Goal: Information Seeking & Learning: Learn about a topic

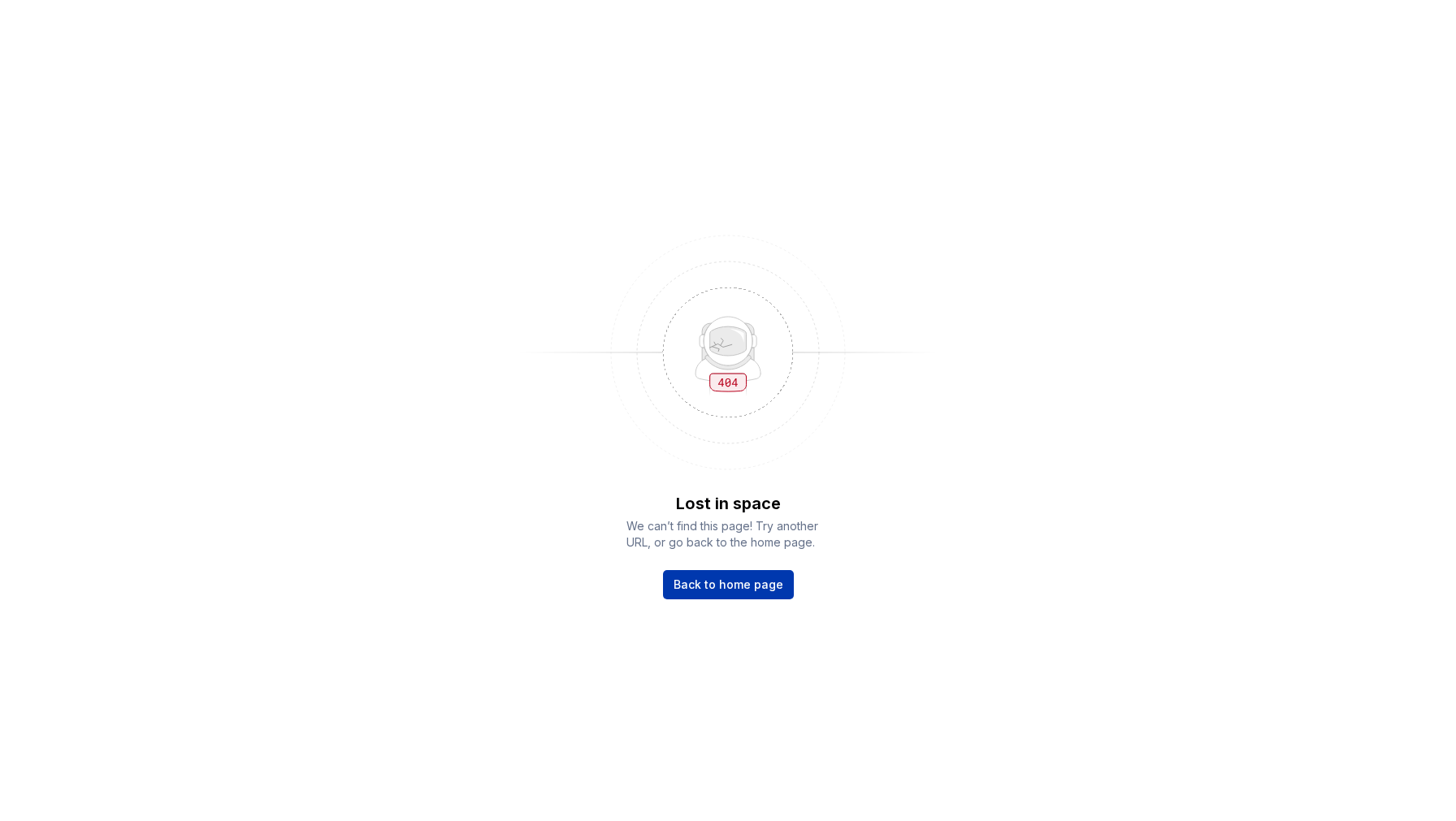
click at [716, 595] on link "Back to home page" at bounding box center [728, 585] width 131 height 29
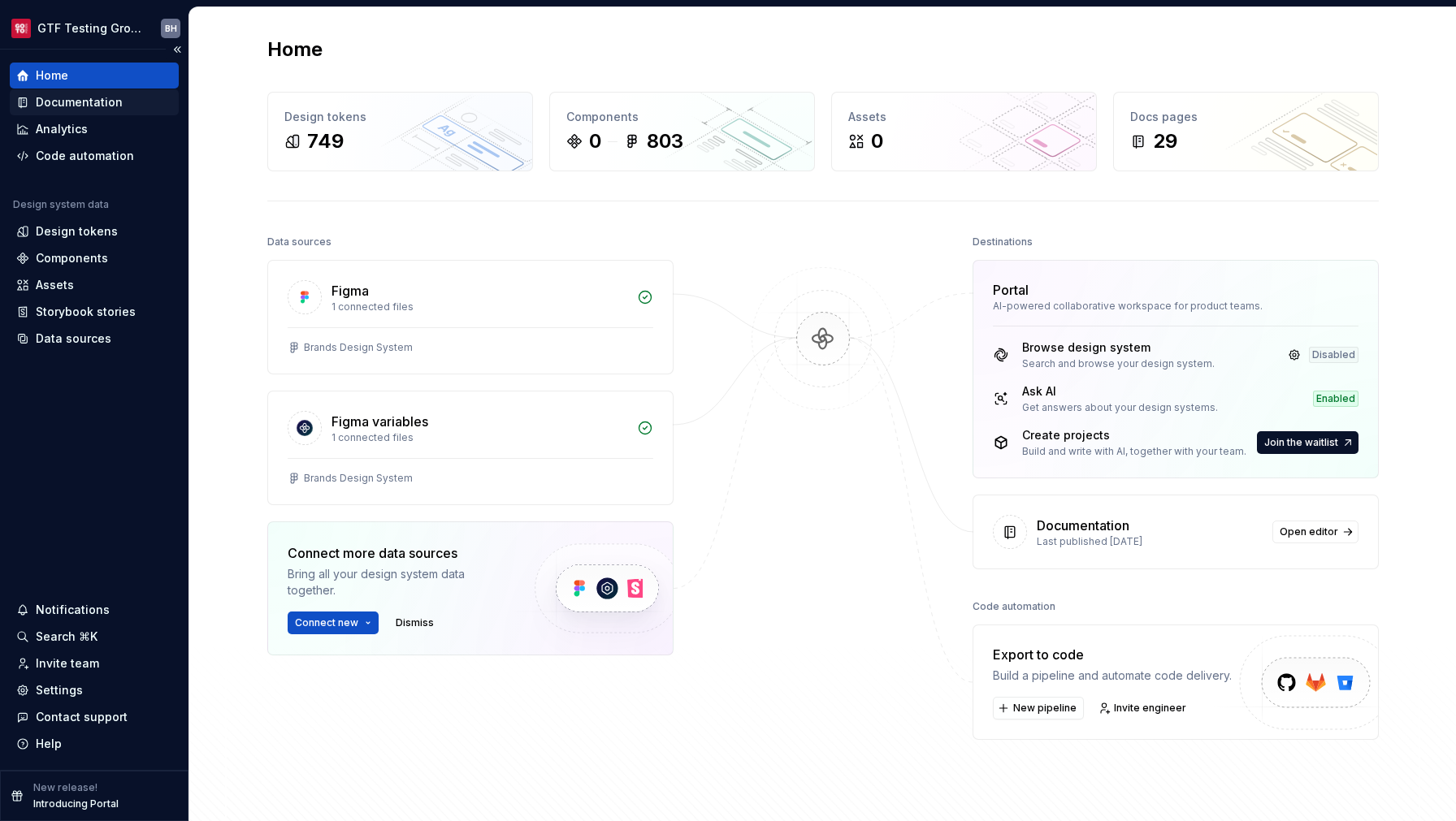
click at [132, 100] on div "Documentation" at bounding box center [94, 103] width 156 height 17
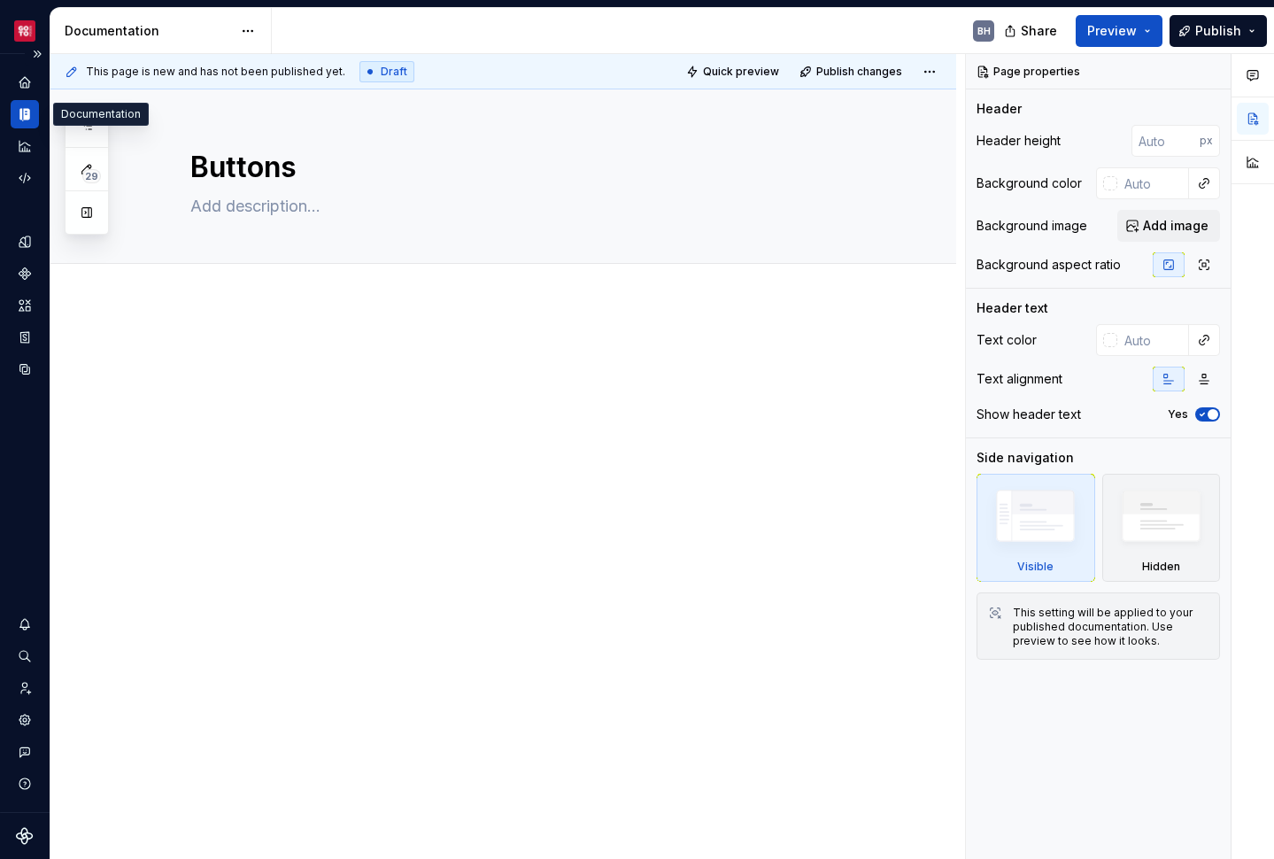
click at [23, 116] on icon "Documentation" at bounding box center [25, 114] width 16 height 16
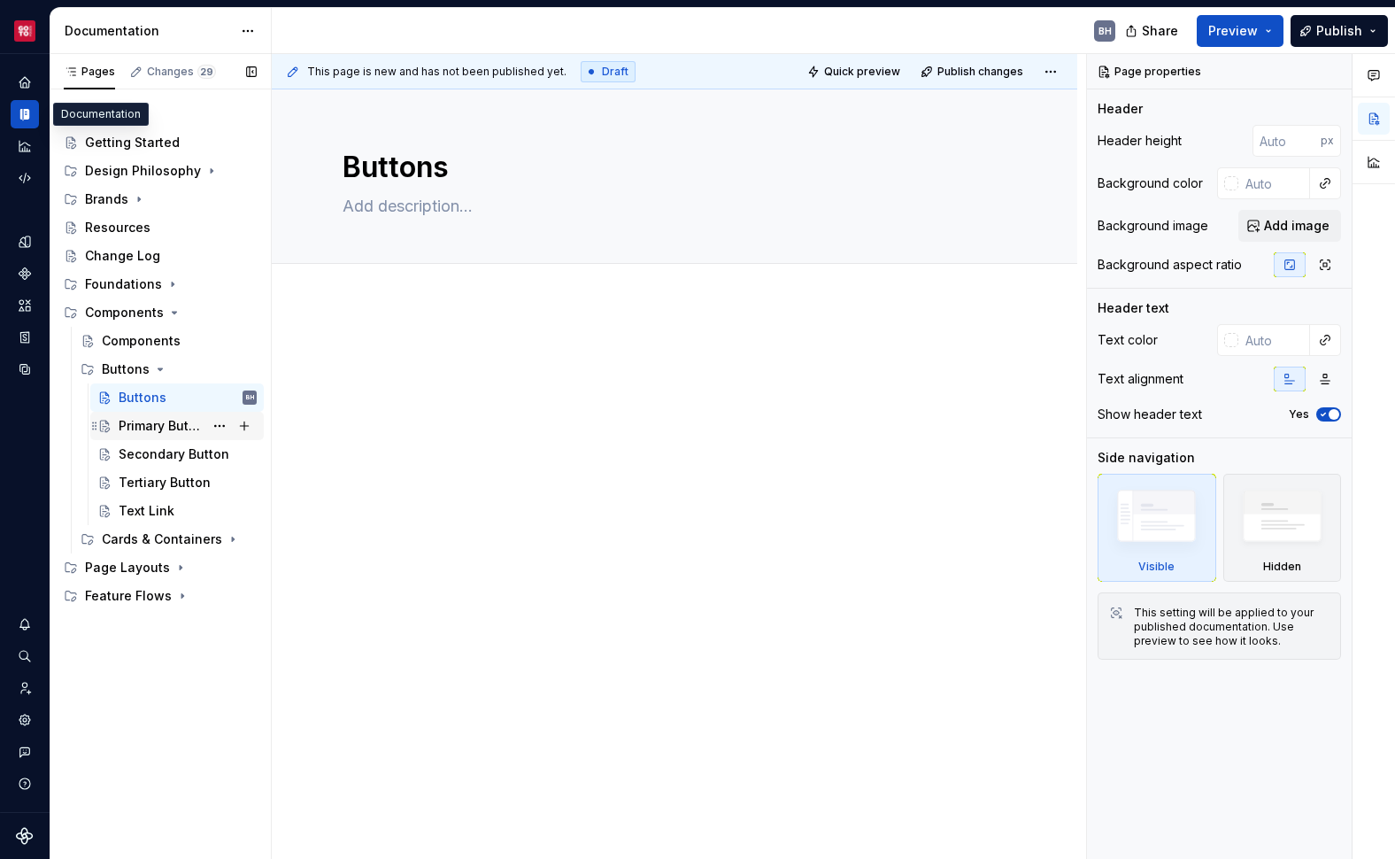
click at [161, 424] on div "Primary Button" at bounding box center [161, 426] width 85 height 18
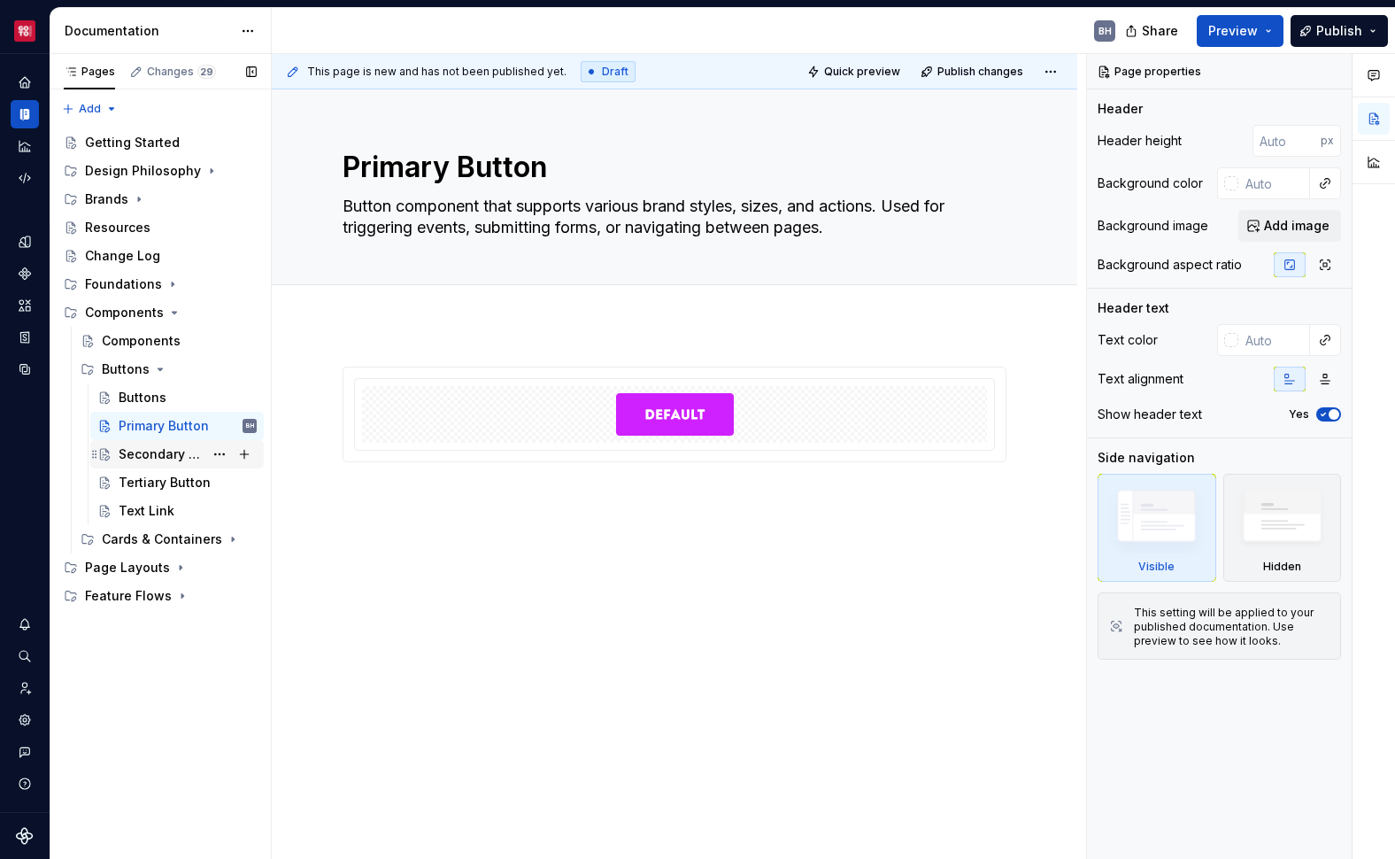
click at [156, 461] on div "Secondary Button" at bounding box center [161, 454] width 85 height 18
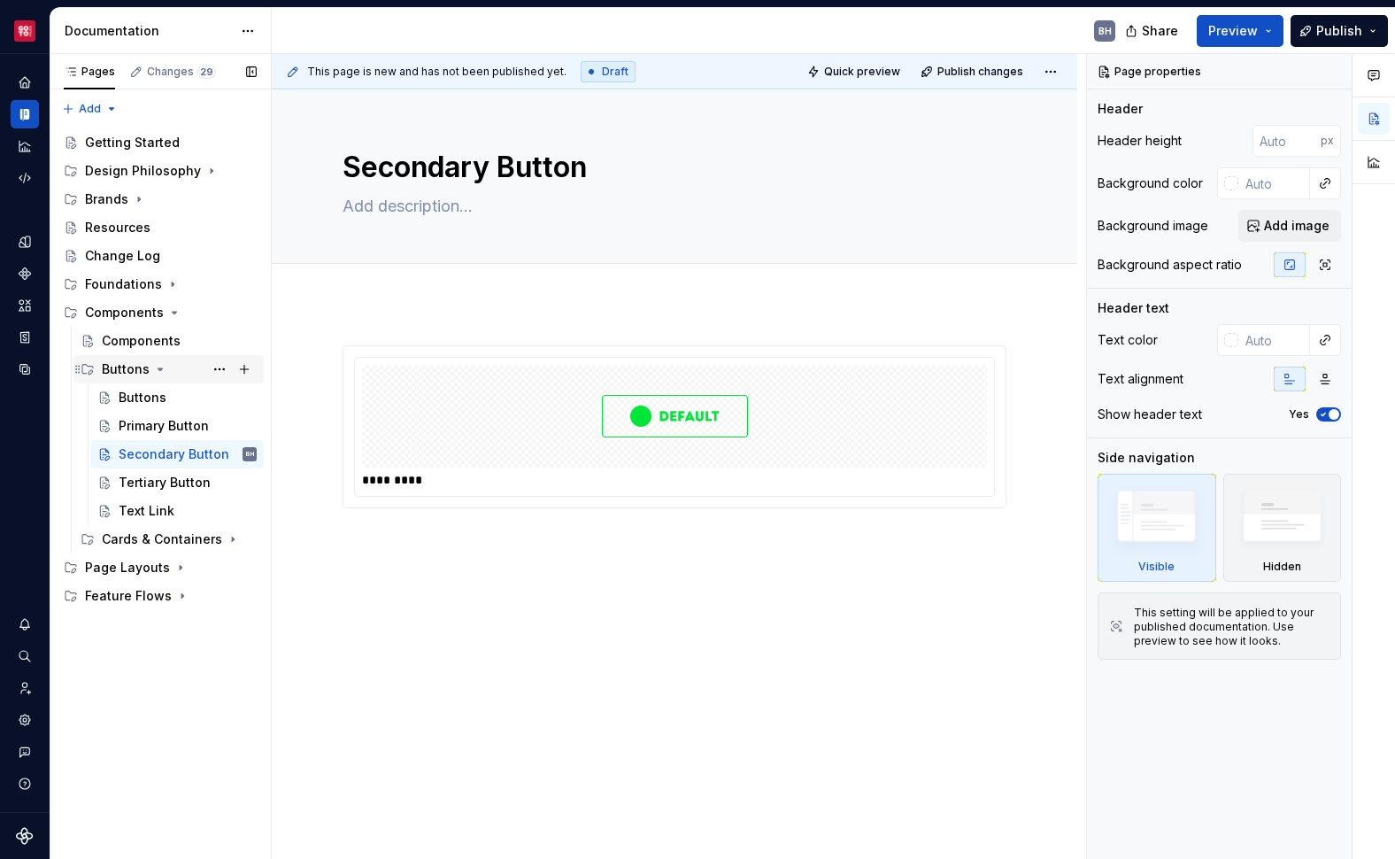
click at [155, 375] on icon "Page tree" at bounding box center [160, 369] width 14 height 14
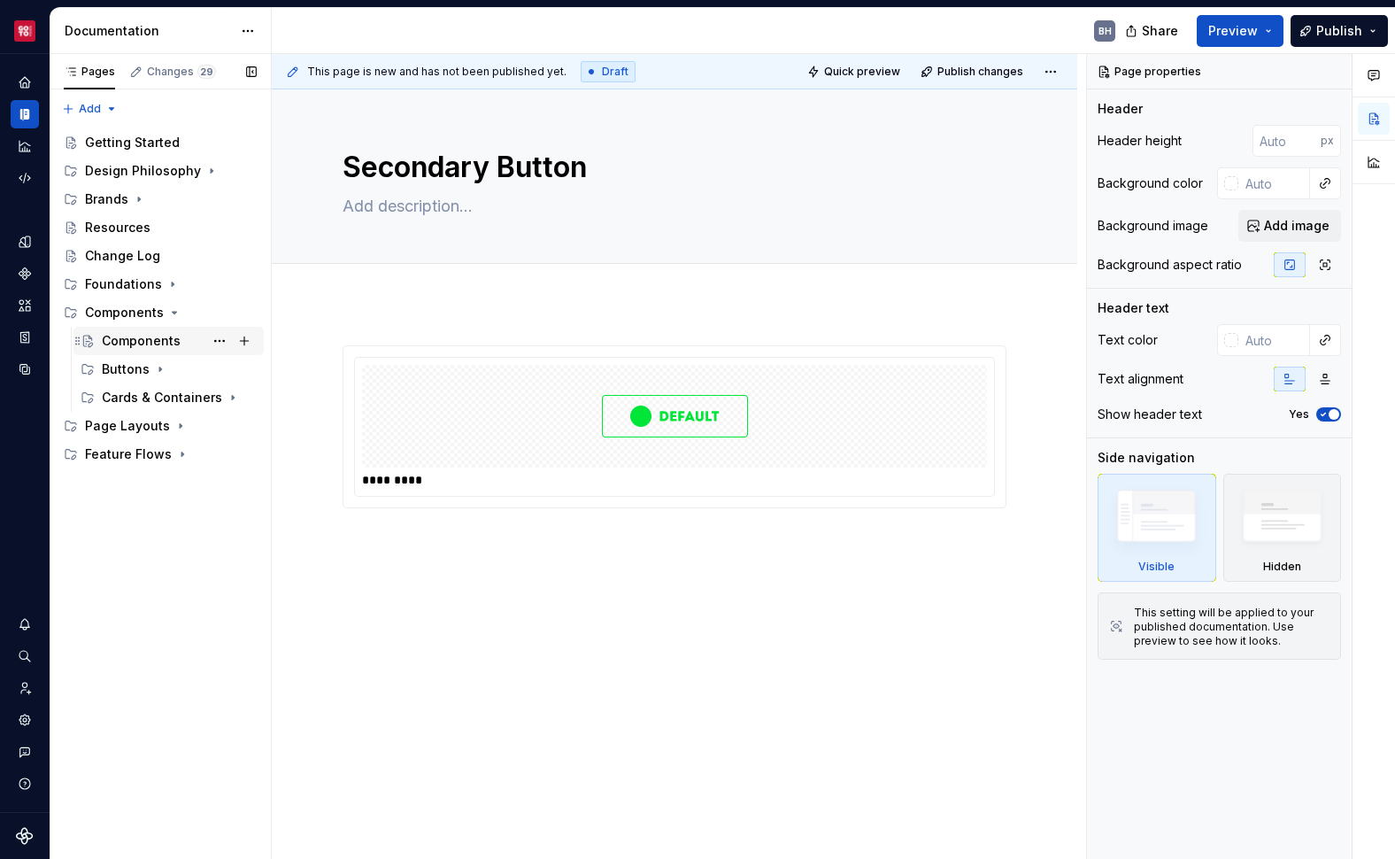
click at [156, 348] on div "Components" at bounding box center [141, 341] width 79 height 18
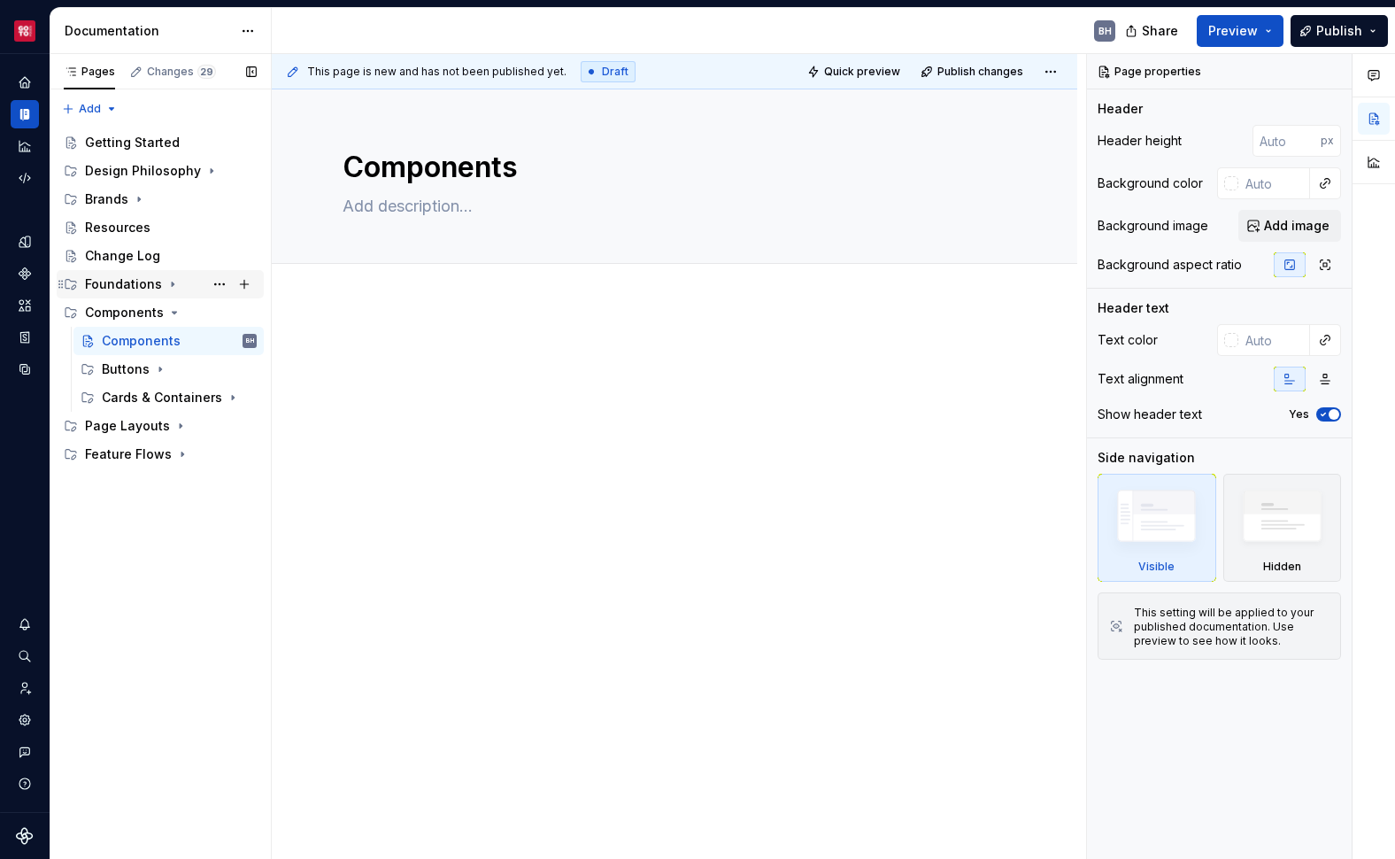
click at [166, 289] on icon "Page tree" at bounding box center [173, 284] width 14 height 14
click at [167, 288] on icon "Page tree" at bounding box center [173, 284] width 14 height 14
click at [174, 425] on icon "Page tree" at bounding box center [181, 426] width 14 height 14
click at [175, 453] on icon "Page tree" at bounding box center [182, 454] width 14 height 14
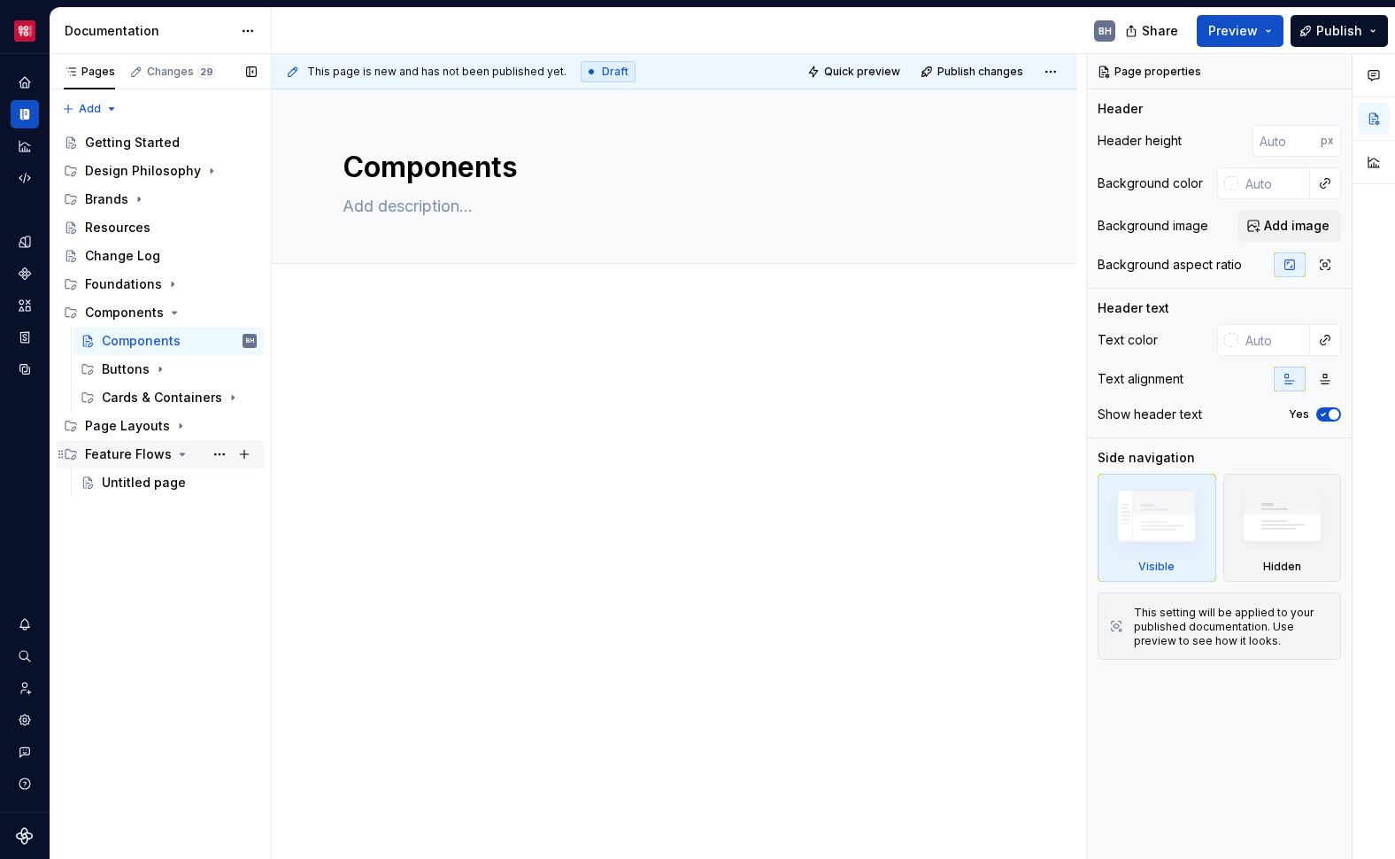
click at [175, 453] on icon "Page tree" at bounding box center [182, 454] width 14 height 14
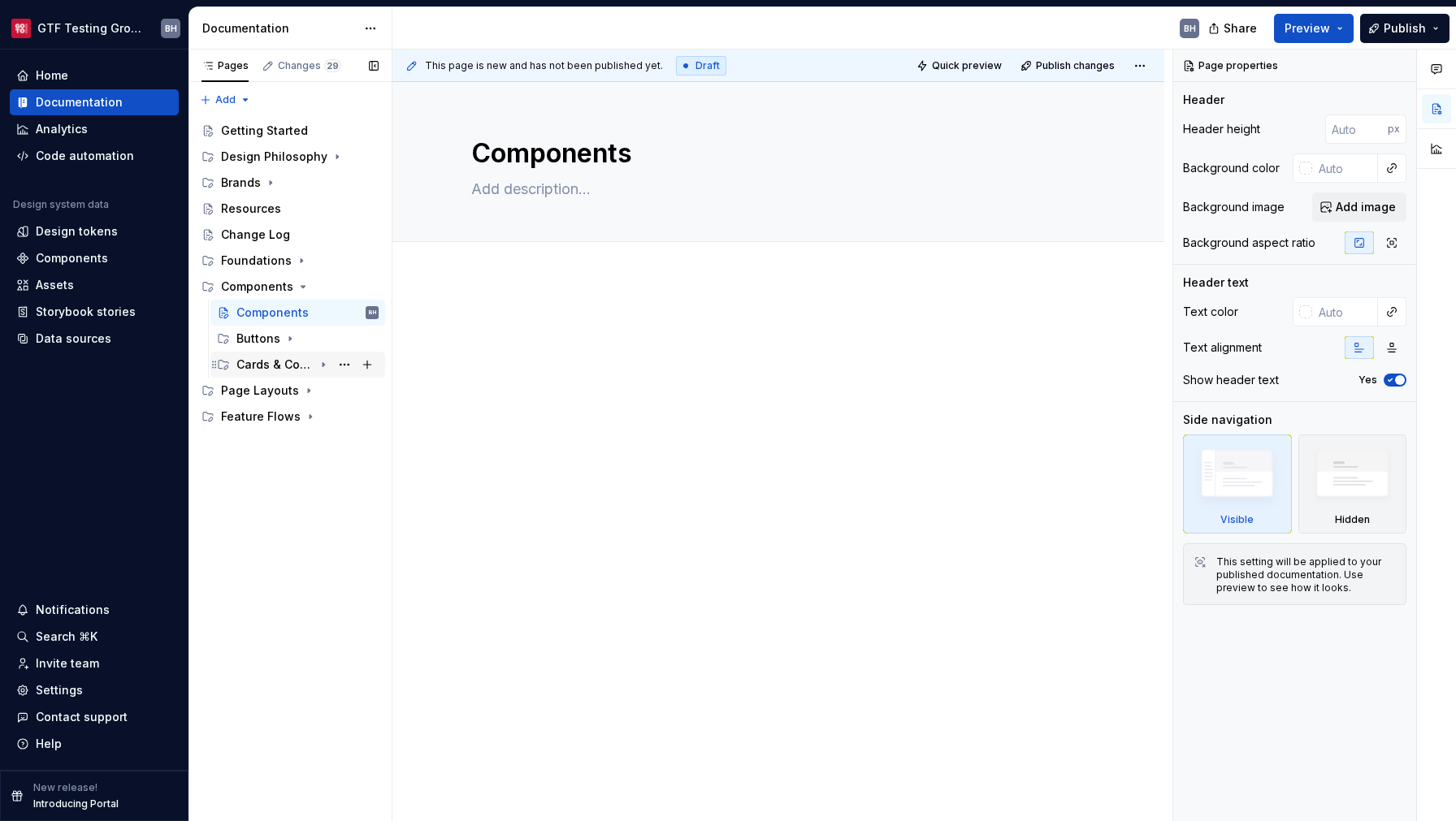
click at [317, 365] on div "Cards & Containers" at bounding box center [307, 364] width 142 height 23
click at [327, 417] on icon "Page tree" at bounding box center [323, 416] width 13 height 13
click at [290, 390] on div "Card Modules" at bounding box center [282, 391] width 61 height 17
click at [266, 386] on div "Card Modules" at bounding box center [282, 391] width 61 height 17
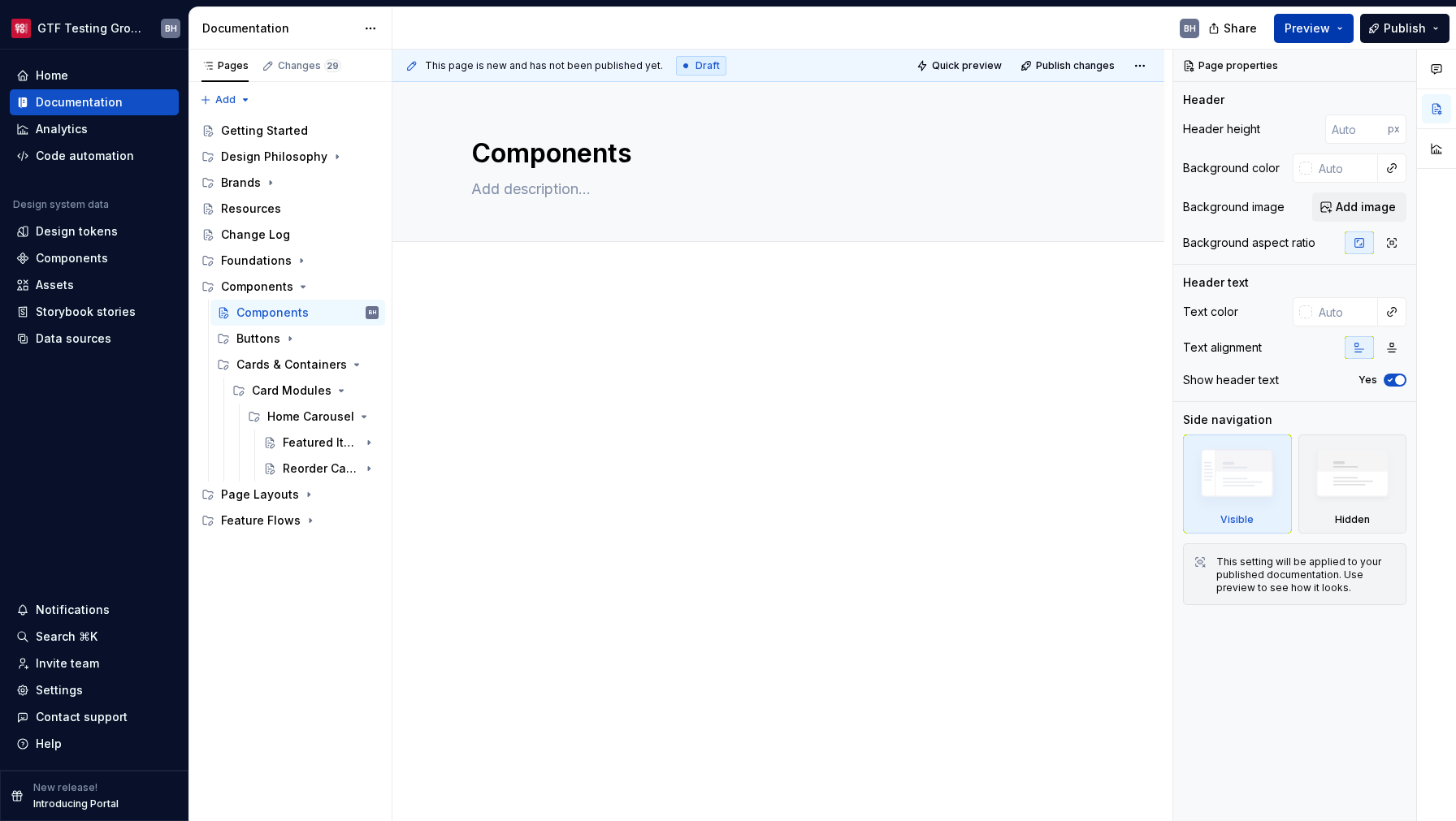
click at [1320, 21] on span "Preview" at bounding box center [1307, 28] width 46 height 17
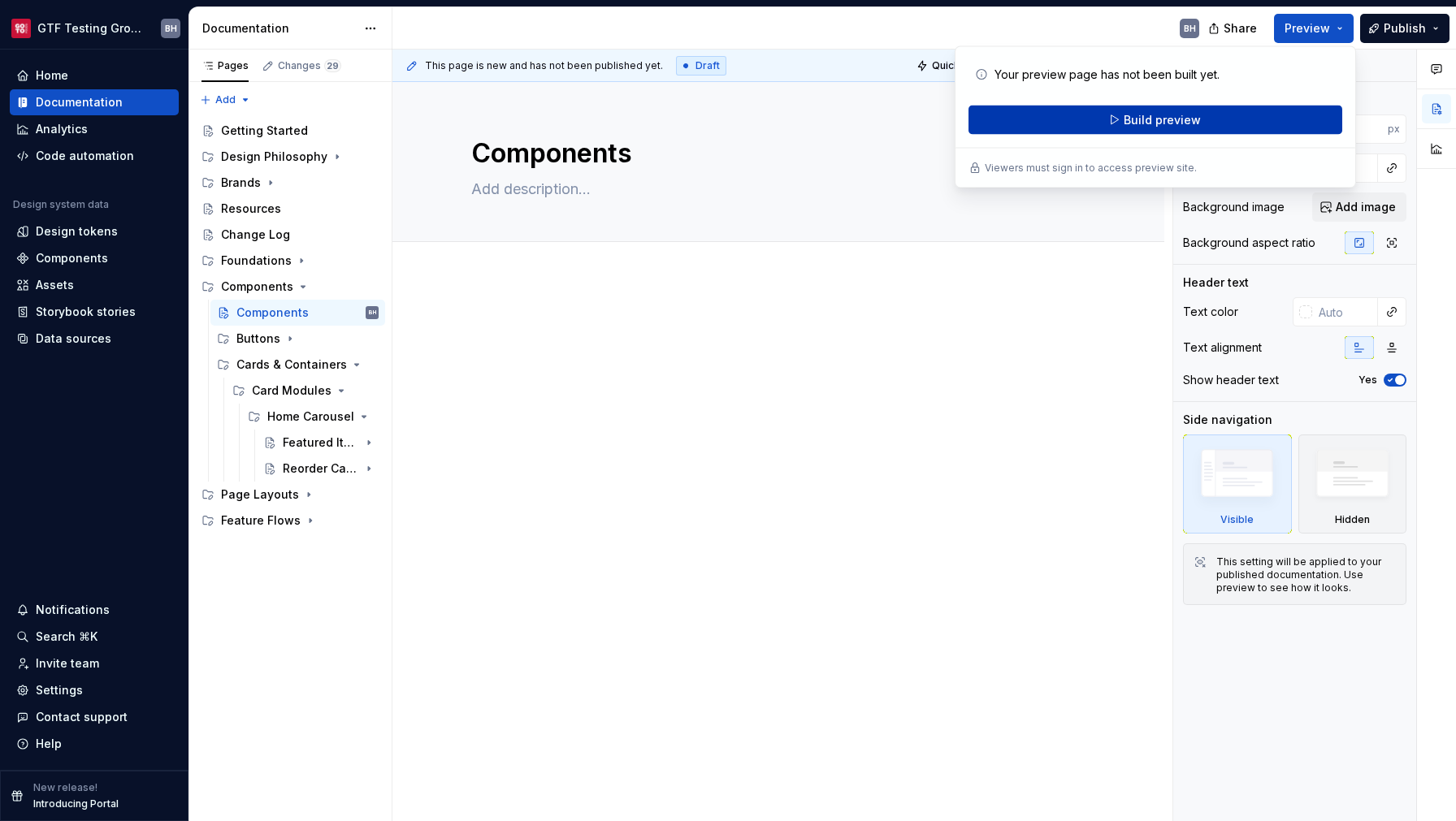
click at [1202, 117] on button "Build preview" at bounding box center [1154, 120] width 373 height 29
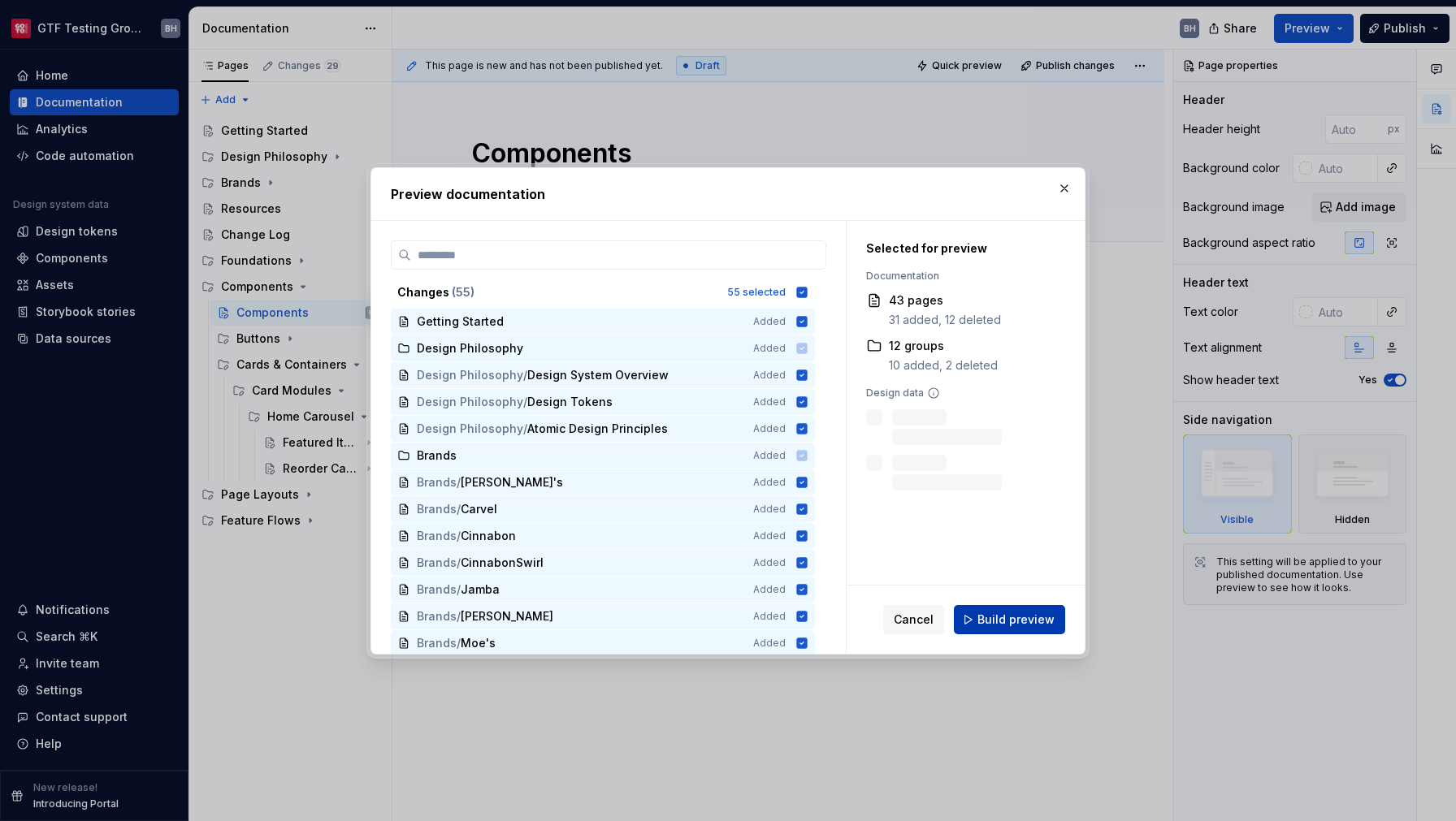
click at [1042, 620] on span "Build preview" at bounding box center [1016, 620] width 77 height 17
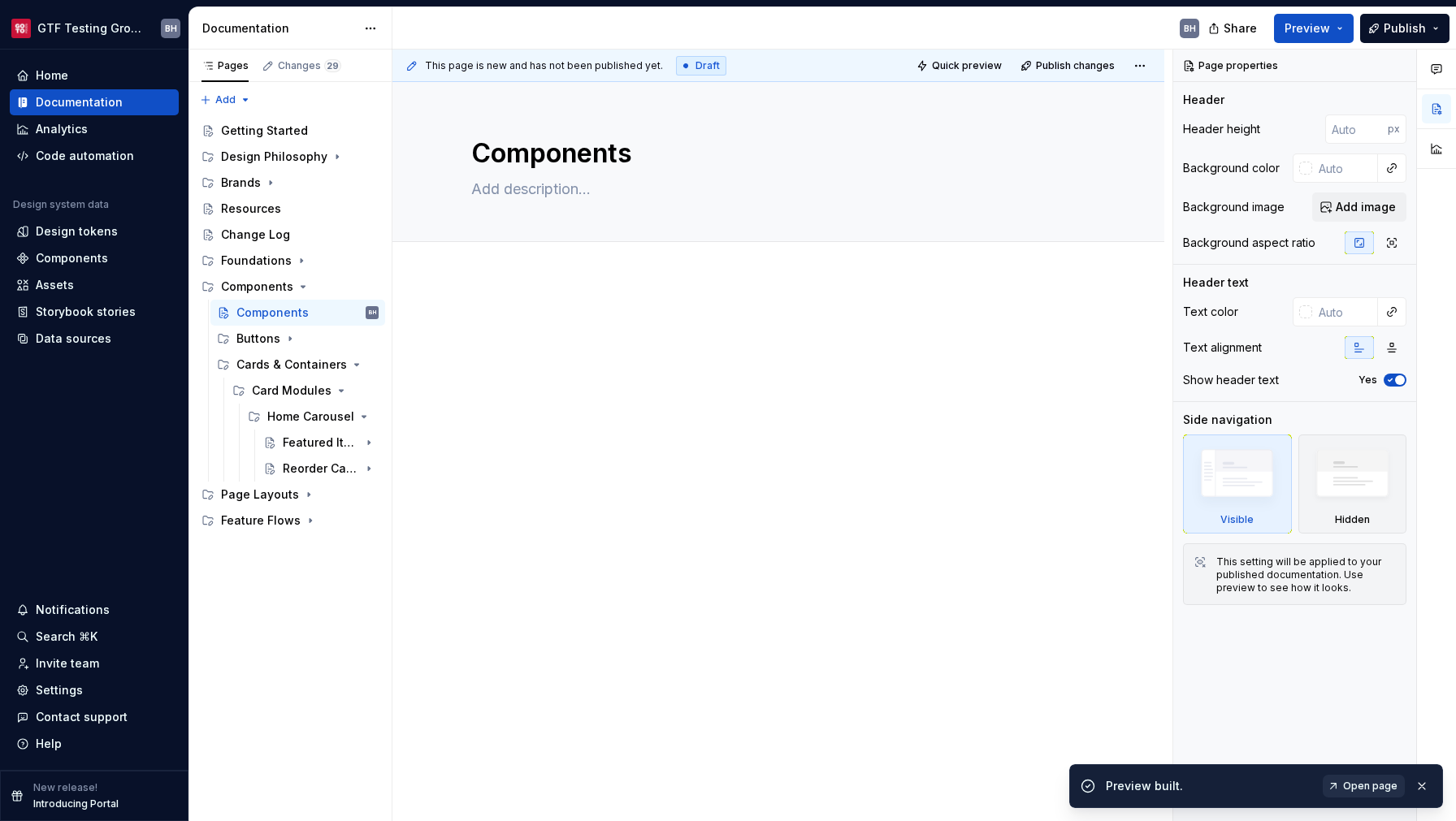
click at [1383, 791] on span "Open page" at bounding box center [1370, 786] width 54 height 13
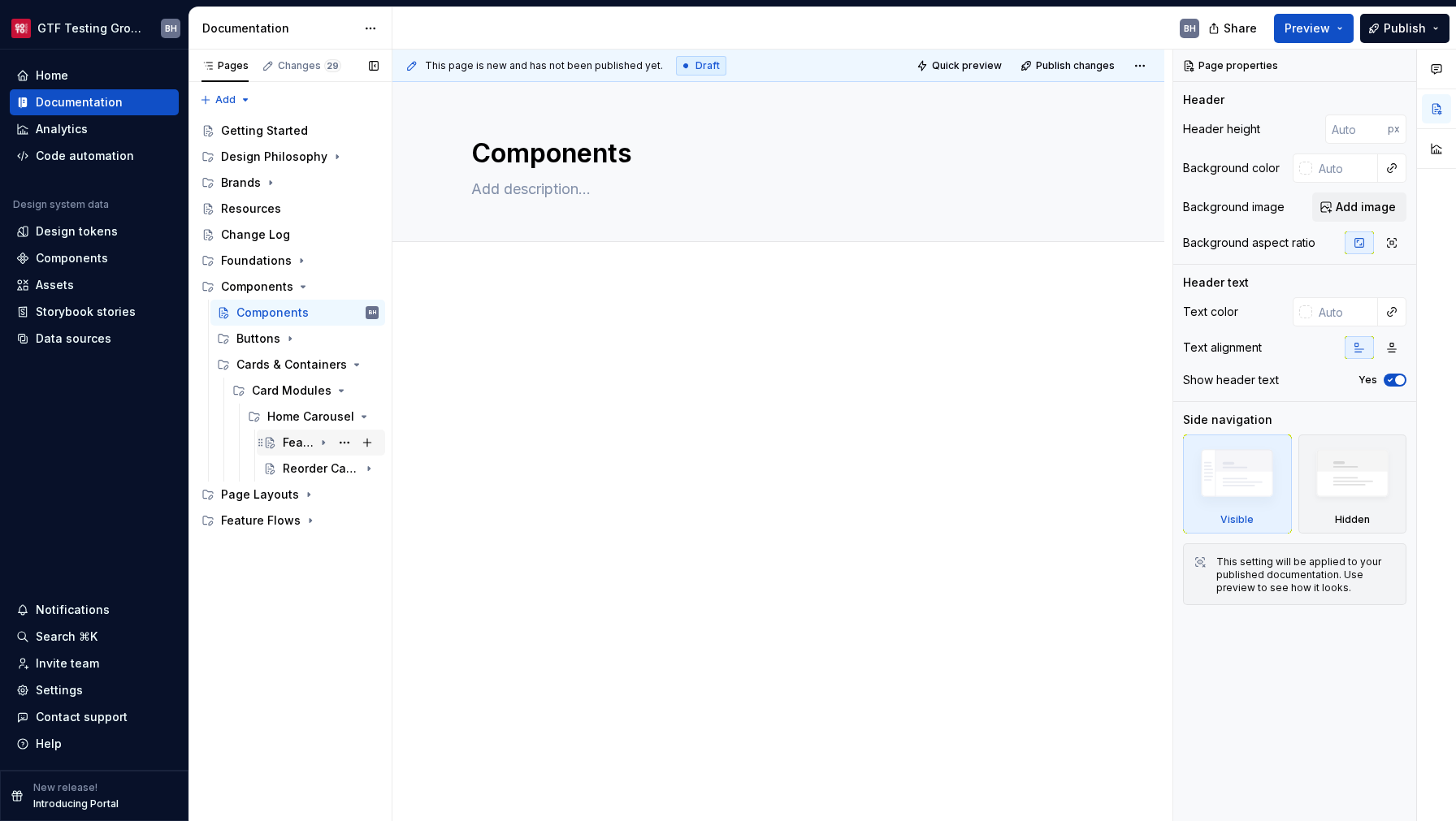
click at [320, 444] on icon "Page tree" at bounding box center [323, 442] width 13 height 13
click at [303, 553] on div "Reorder Carousel" at bounding box center [298, 547] width 31 height 17
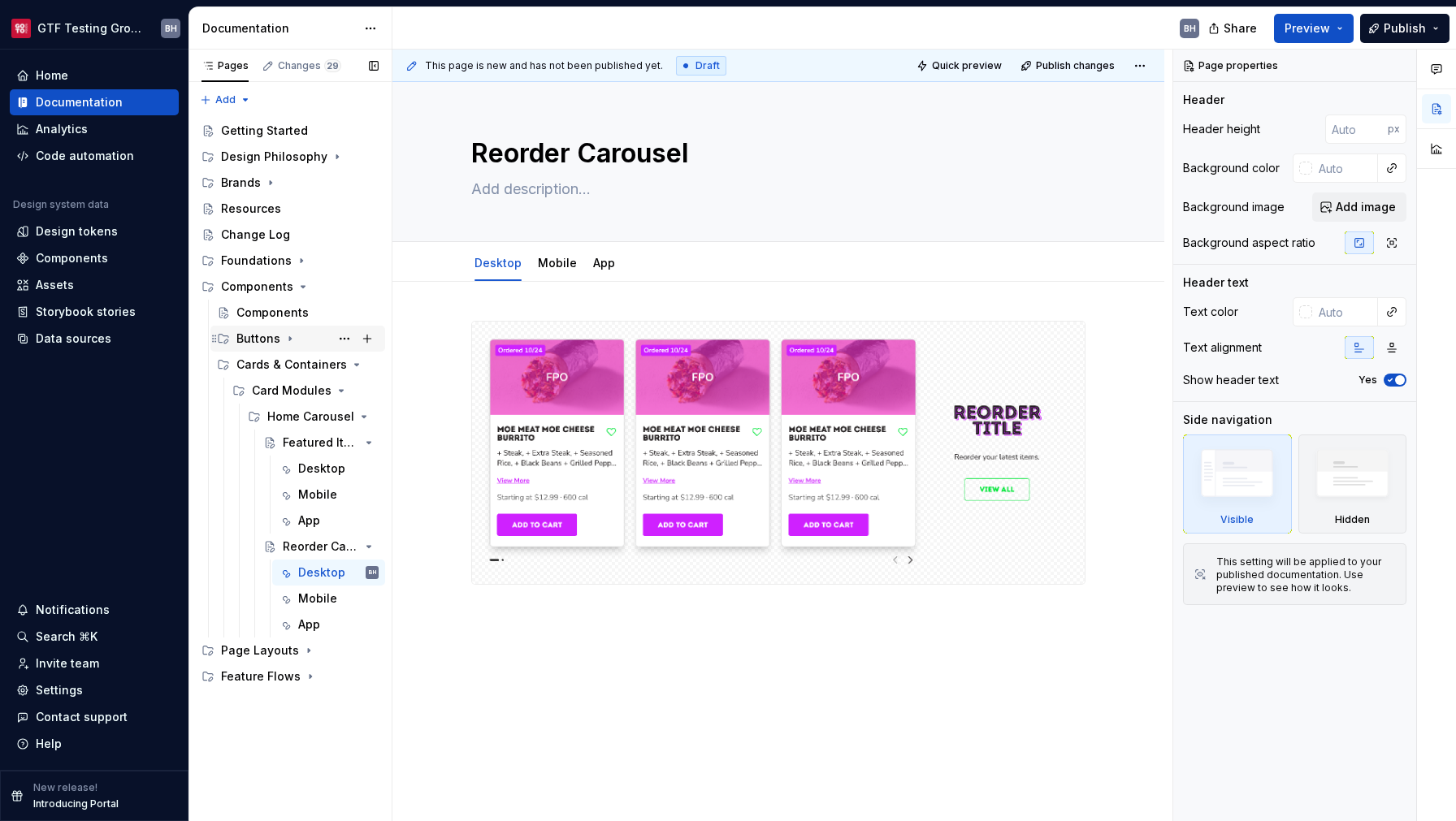
click at [251, 345] on div "Buttons" at bounding box center [259, 338] width 44 height 17
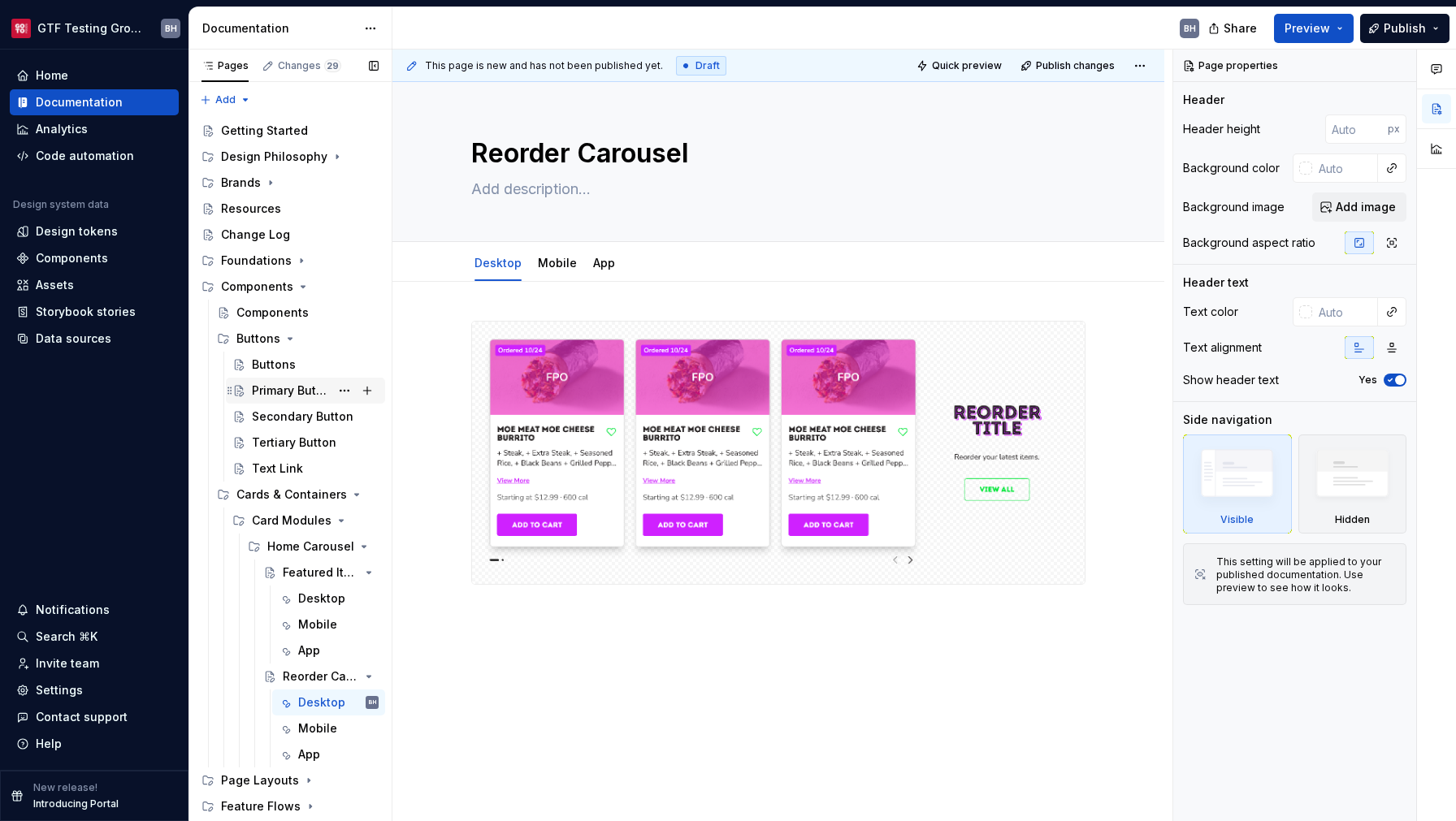
click at [283, 390] on div "Primary Button" at bounding box center [290, 391] width 78 height 17
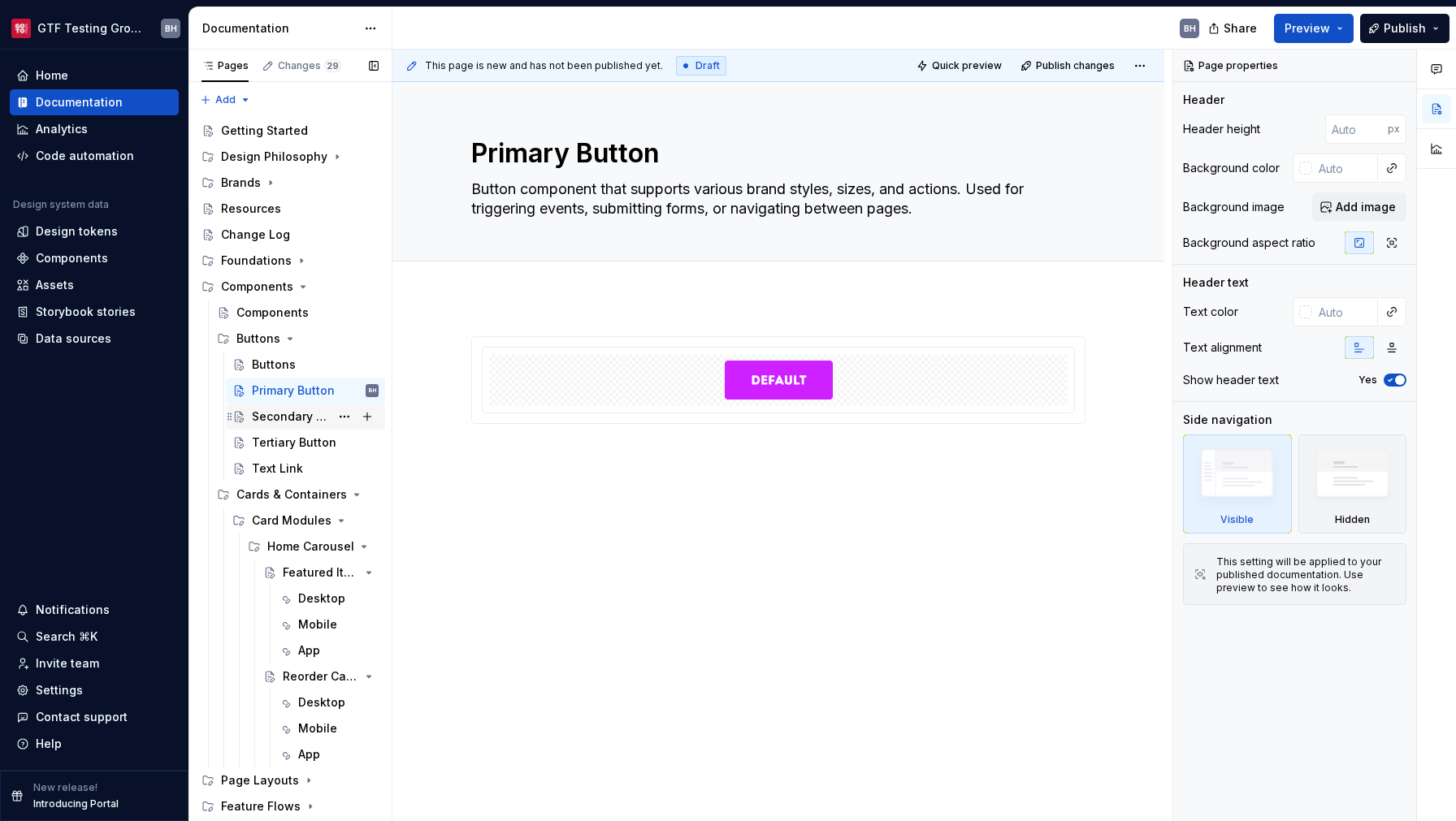
click at [266, 421] on div "Secondary Button" at bounding box center [290, 416] width 78 height 17
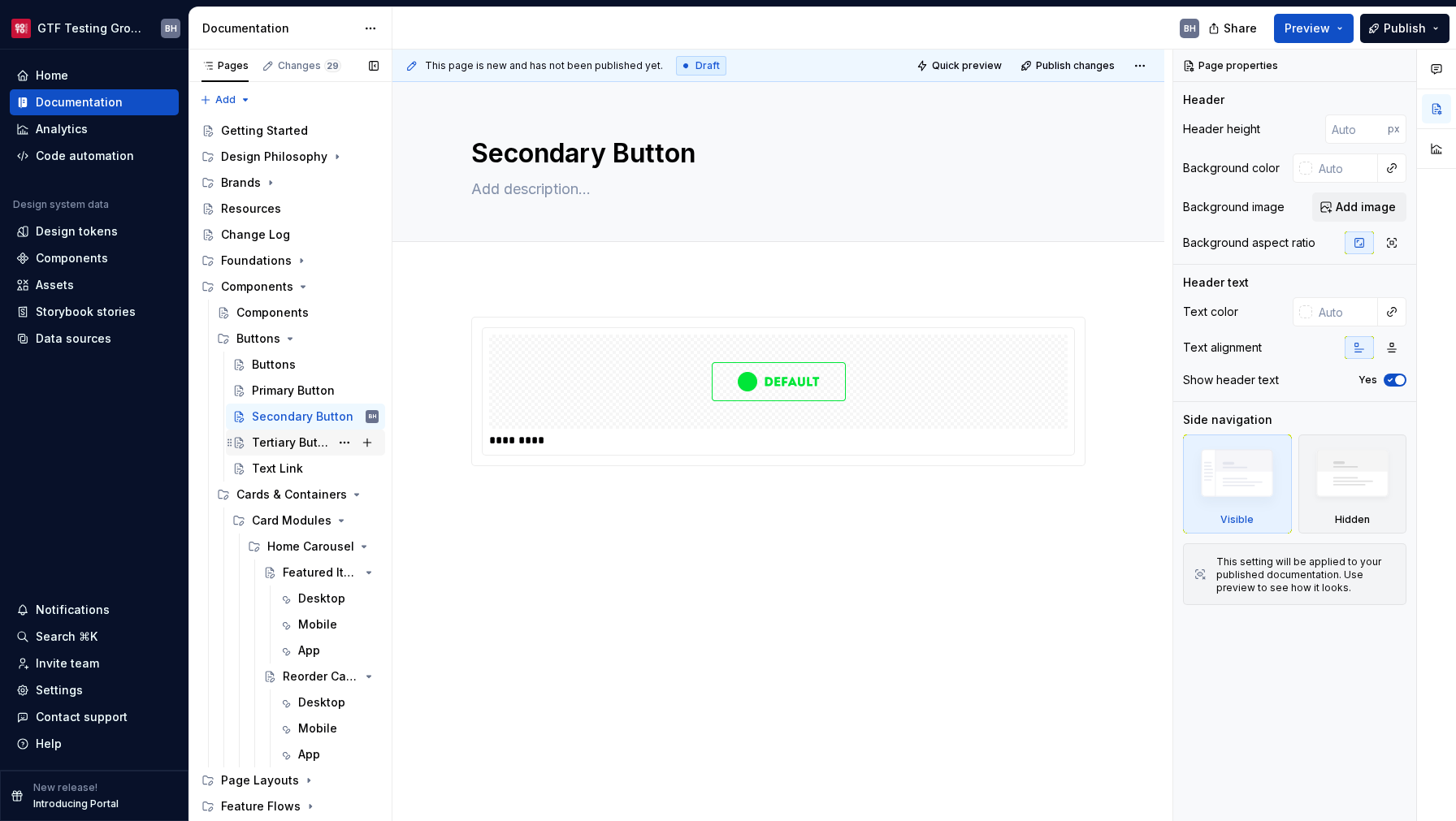
click at [269, 444] on div "Tertiary Button" at bounding box center [290, 443] width 78 height 17
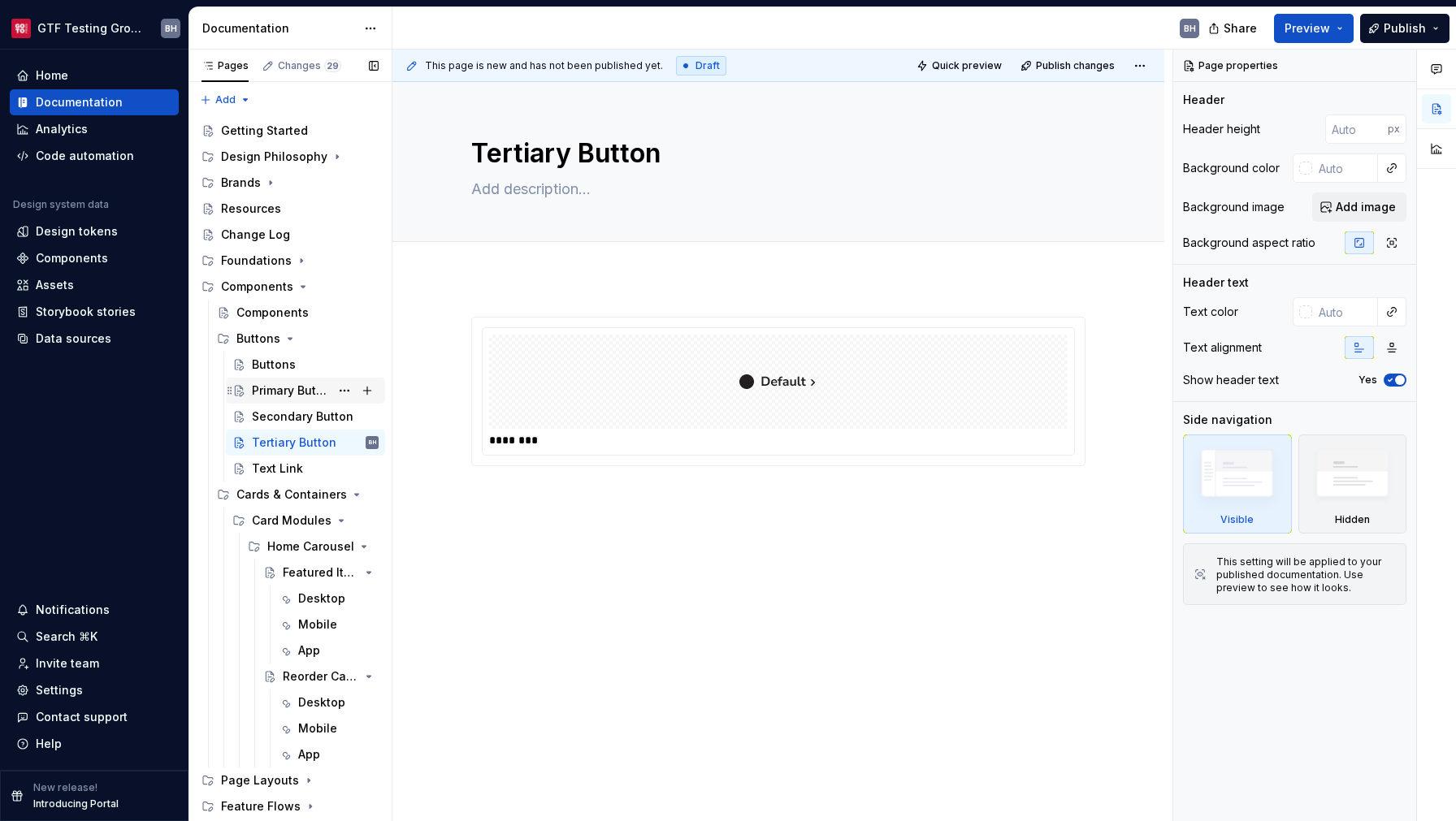
click at [269, 395] on div "Primary Button" at bounding box center [290, 391] width 78 height 17
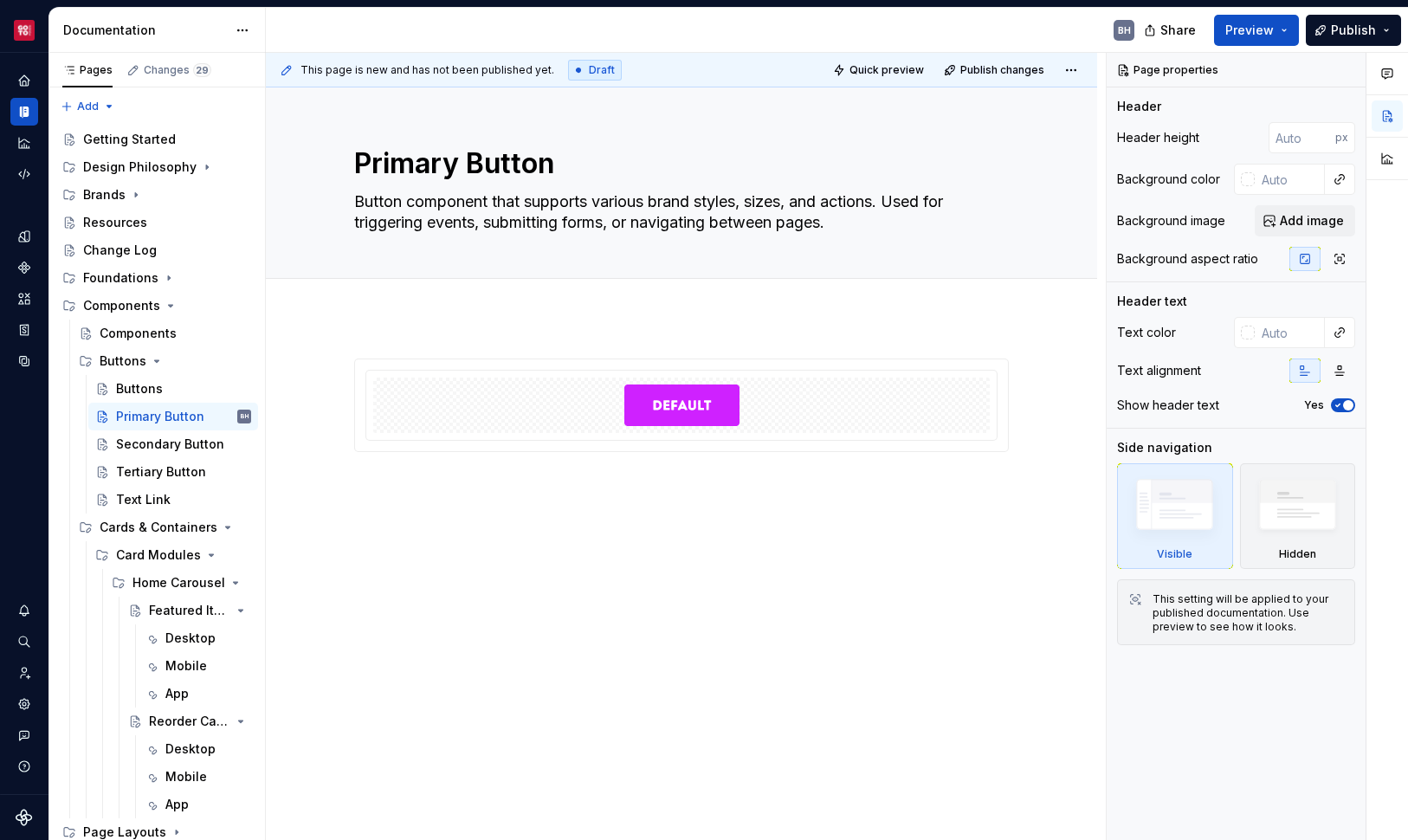
type textarea "*"
